Goal: Communication & Community: Ask a question

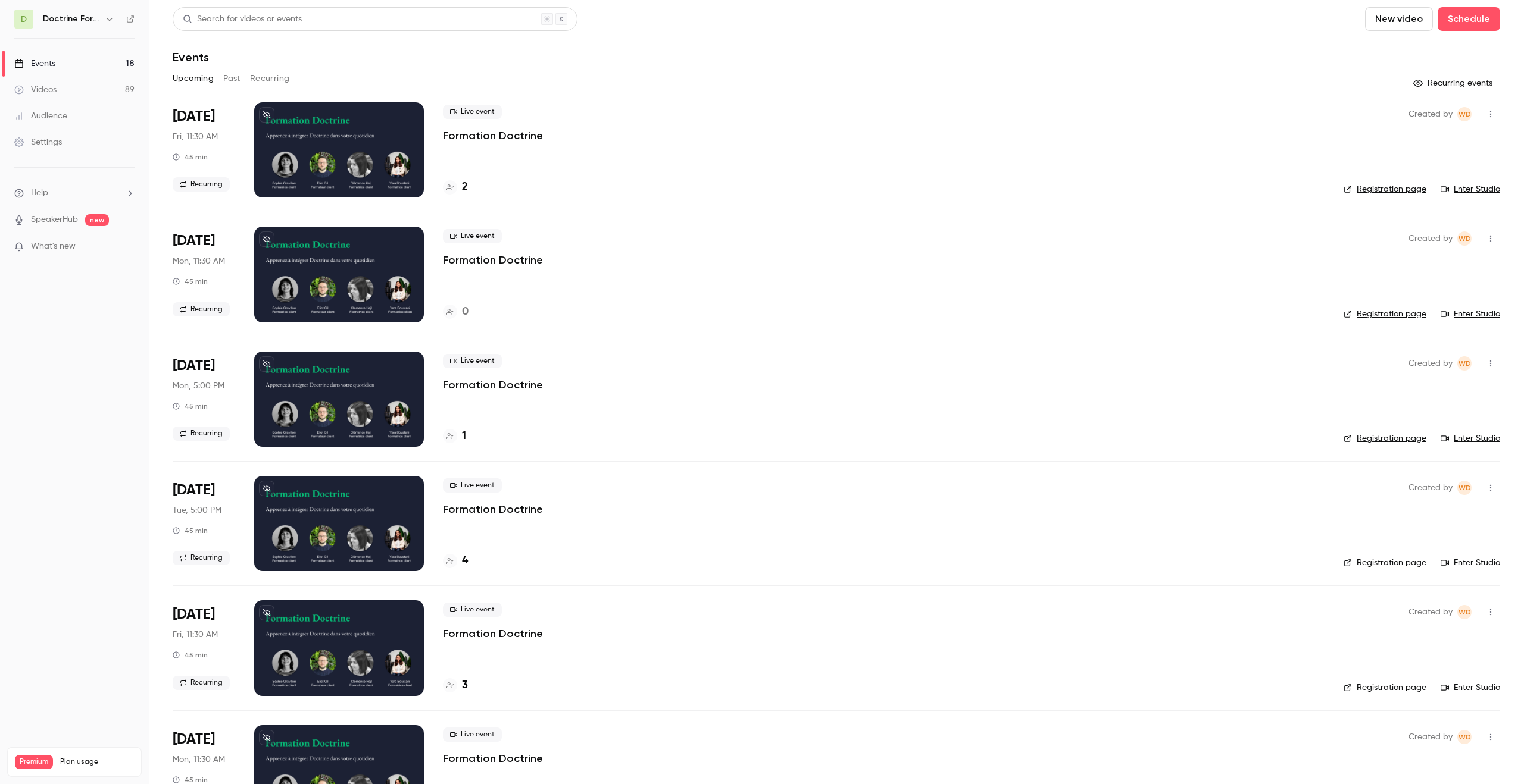
click at [73, 194] on li "Help" at bounding box center [74, 193] width 120 height 12
click at [185, 186] on link "Talk to [GEOGRAPHIC_DATA]" at bounding box center [219, 180] width 130 height 31
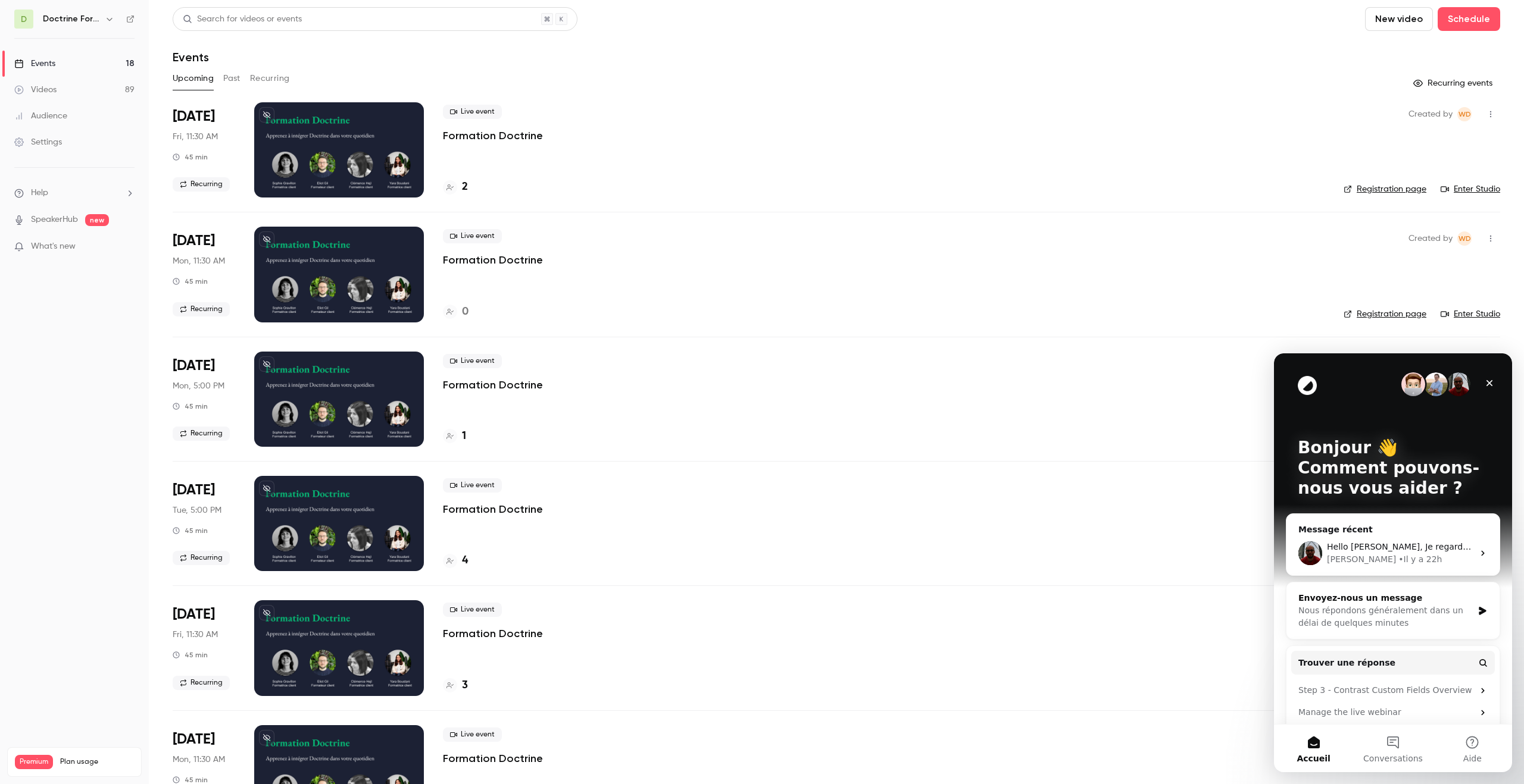
scroll to position [1, 0]
click at [1450, 565] on div "Hello [PERSON_NAME], Je regarde ce qu'il en est [PERSON_NAME] y a 22h" at bounding box center [1392, 553] width 213 height 44
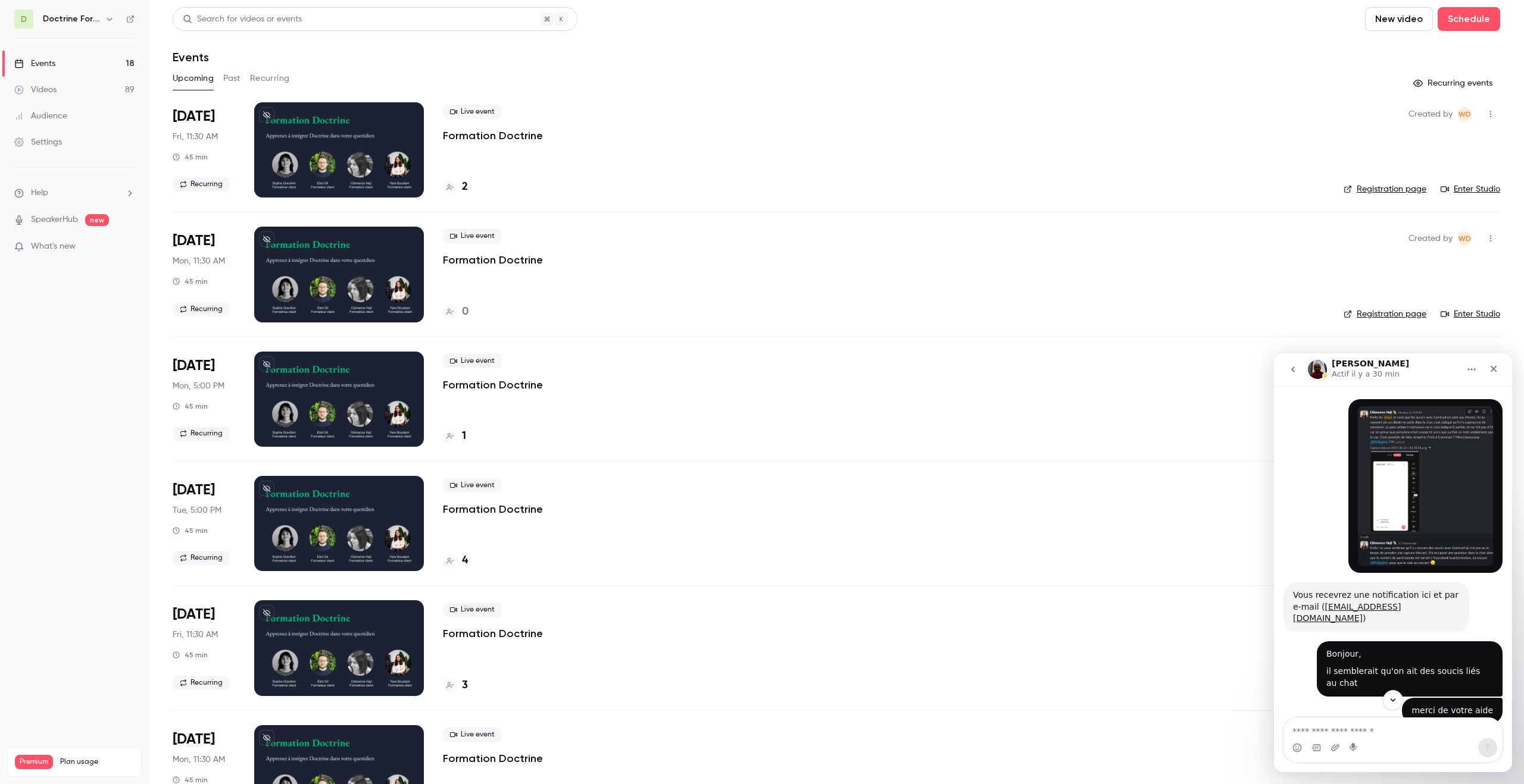
scroll to position [94, 0]
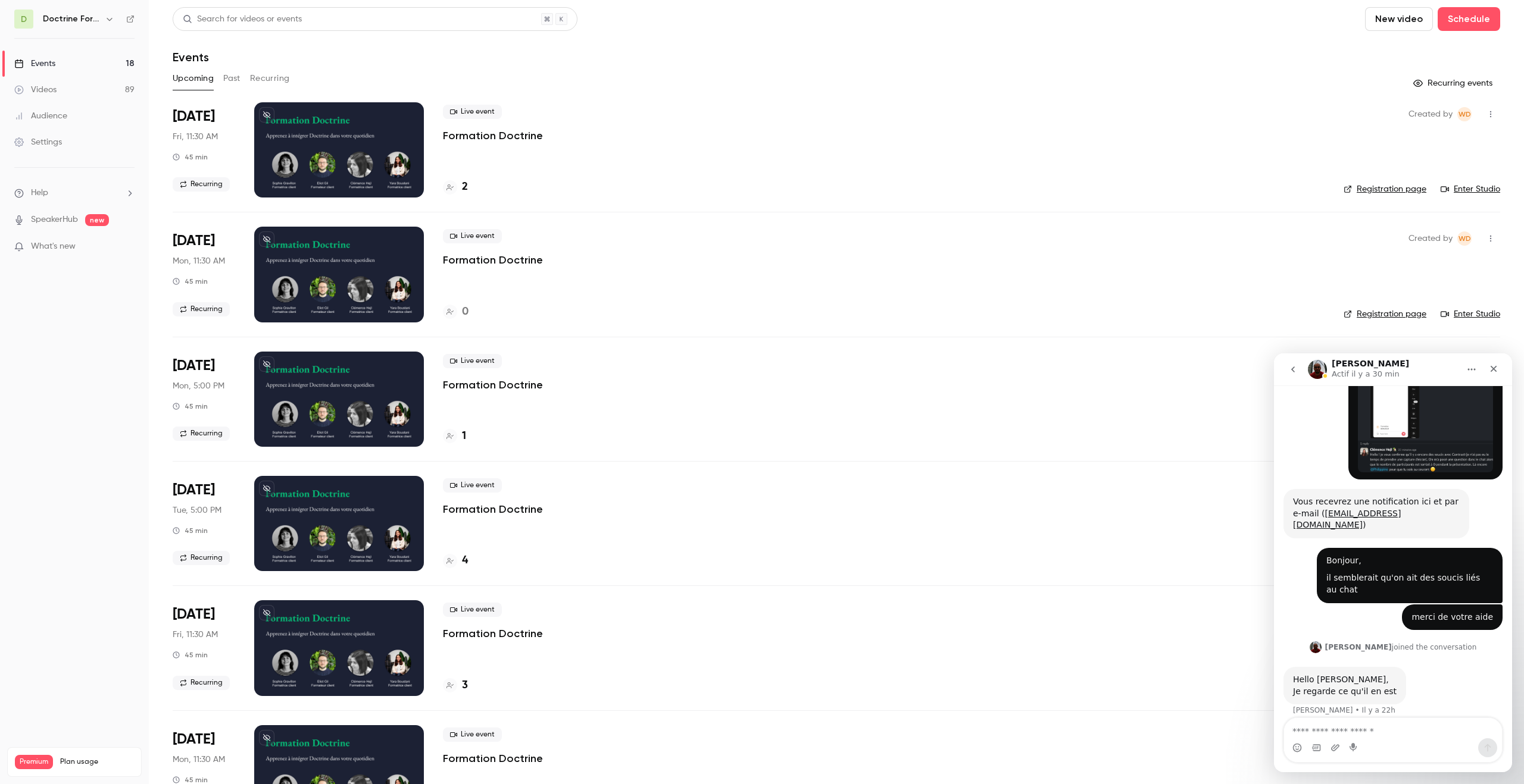
click at [1318, 732] on textarea "Envoyer un message..." at bounding box center [1392, 728] width 218 height 20
